Goal: Find specific page/section: Find specific page/section

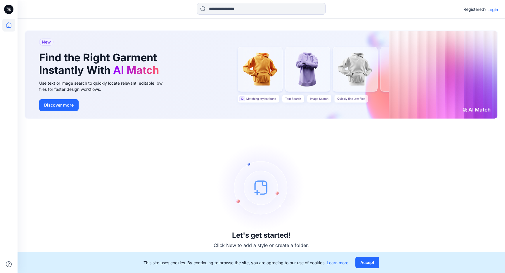
click at [492, 10] on p "Login" at bounding box center [492, 9] width 11 height 6
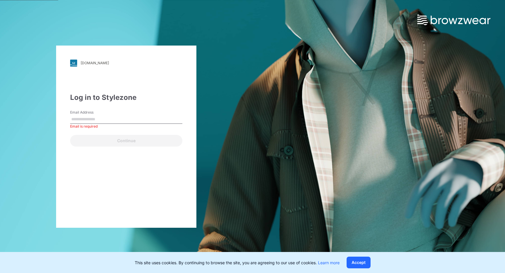
type input "**********"
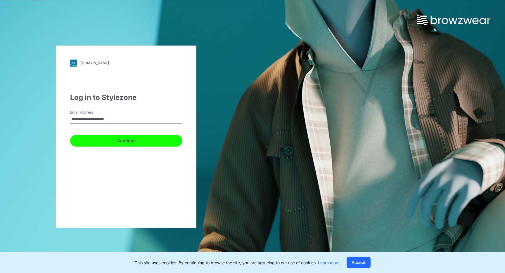
click at [145, 144] on button "Continue" at bounding box center [126, 141] width 112 height 12
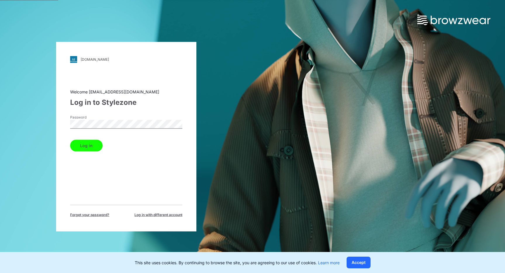
click at [91, 148] on button "Log in" at bounding box center [86, 146] width 32 height 12
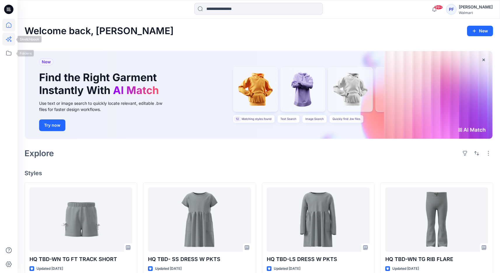
click at [7, 44] on icon at bounding box center [8, 39] width 13 height 13
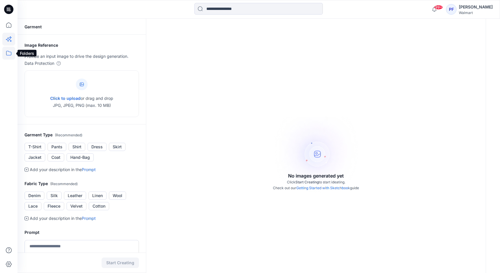
click at [6, 55] on icon at bounding box center [8, 53] width 13 height 13
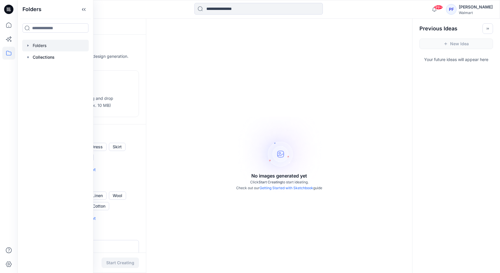
click at [53, 42] on div at bounding box center [55, 46] width 67 height 12
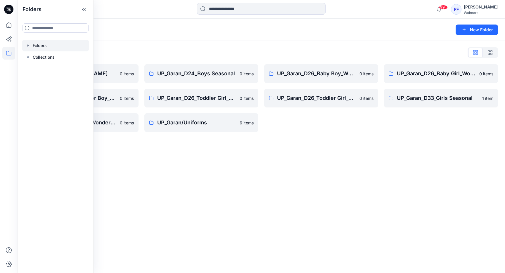
click at [287, 184] on div "Folders New Folder Folders List UP_Garan [PERSON_NAME] 0 items UP_Garan_D26_Tod…" at bounding box center [261, 146] width 487 height 254
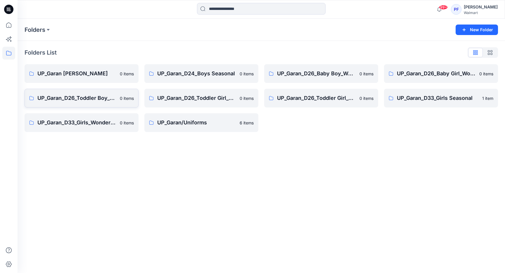
click at [113, 102] on link "UP_Garan_D26_Toddler Boy_Wonder_Nation 0 items" at bounding box center [82, 98] width 114 height 19
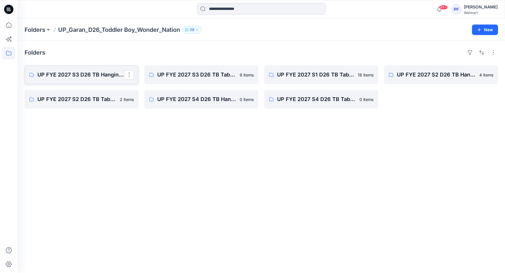
click at [95, 75] on p "UP FYE 2027 S3 D26 TB Hanging Garan" at bounding box center [80, 75] width 87 height 8
click at [168, 71] on p "UP FYE 2027 S3 D26 TB Table Garan" at bounding box center [200, 75] width 87 height 8
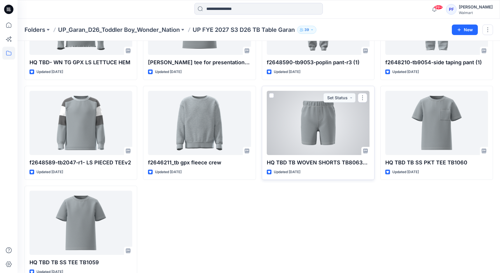
scroll to position [93, 0]
